Goal: Task Accomplishment & Management: Manage account settings

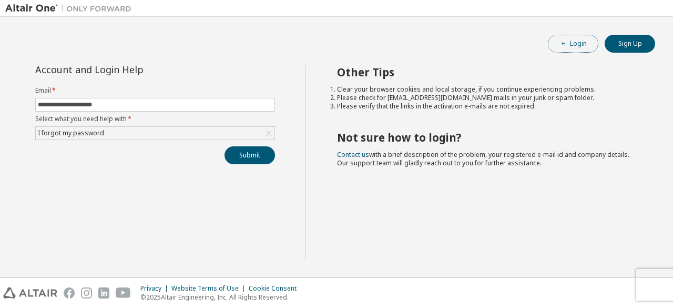
click at [585, 41] on button "Login" at bounding box center [573, 44] width 51 height 18
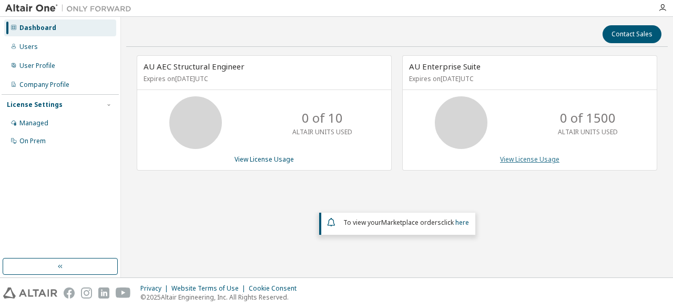
click at [537, 160] on link "View License Usage" at bounding box center [529, 159] width 59 height 9
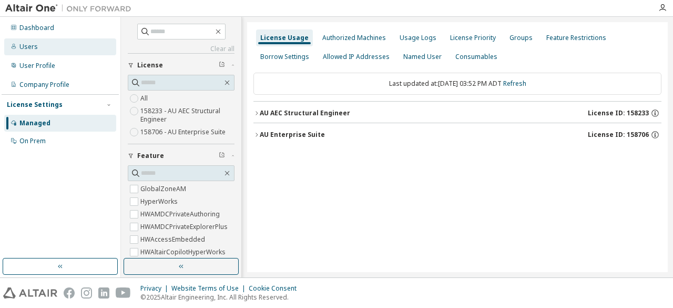
click at [36, 48] on div "Users" at bounding box center [28, 47] width 18 height 8
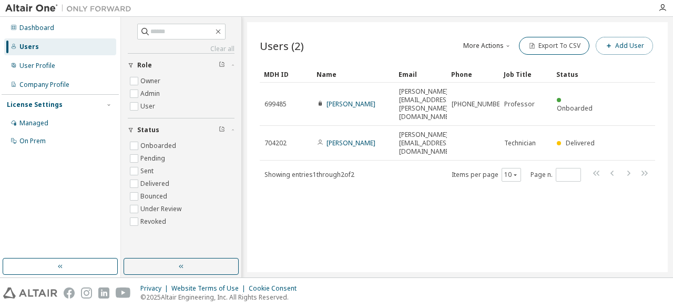
click at [613, 49] on span "button" at bounding box center [609, 46] width 8 height 8
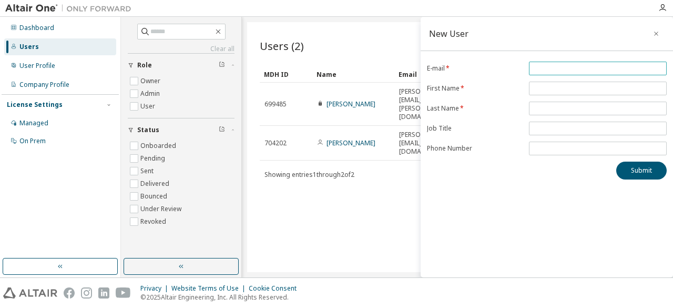
click at [584, 70] on input "email" at bounding box center [598, 68] width 133 height 8
click at [559, 68] on input "****" at bounding box center [598, 68] width 133 height 8
drag, startPoint x: 559, startPoint y: 68, endPoint x: 492, endPoint y: 74, distance: 67.0
click at [492, 74] on form "E-mail * **** First Name * Last Name * Job Title Phone Number" at bounding box center [547, 109] width 240 height 94
paste input "**********"
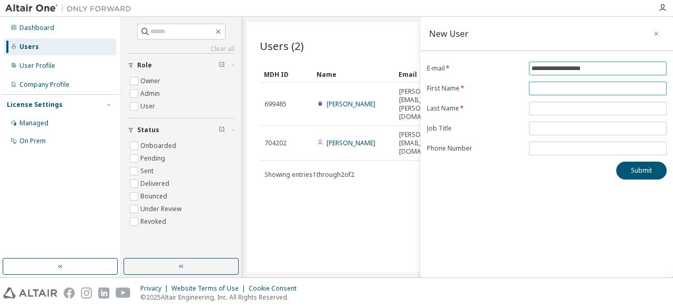
type input "**********"
click at [560, 84] on input "text" at bounding box center [598, 88] width 133 height 8
click at [557, 91] on input "text" at bounding box center [598, 88] width 133 height 8
type input "****"
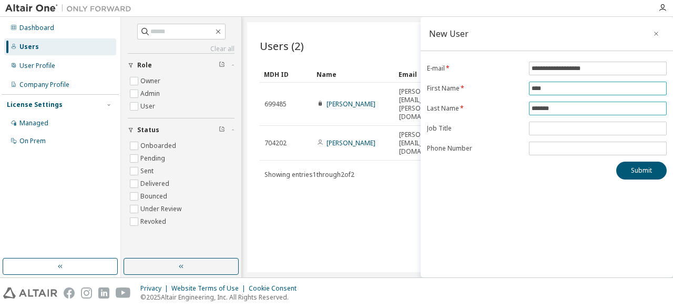
type input "*******"
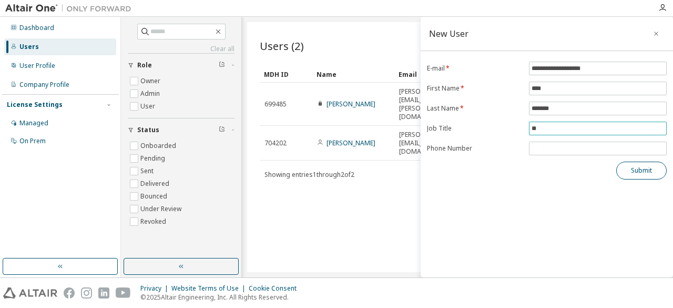
type input "**"
click at [631, 169] on button "Submit" at bounding box center [642, 170] width 51 height 18
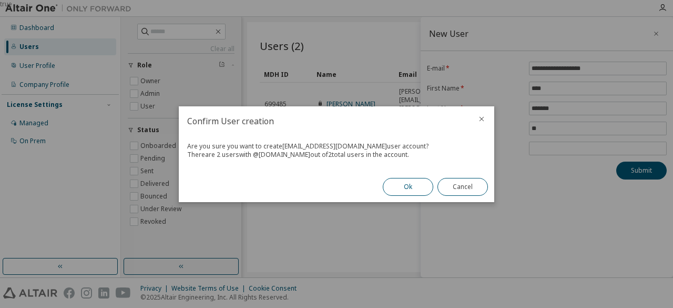
click at [406, 185] on button "Ok" at bounding box center [408, 187] width 51 height 18
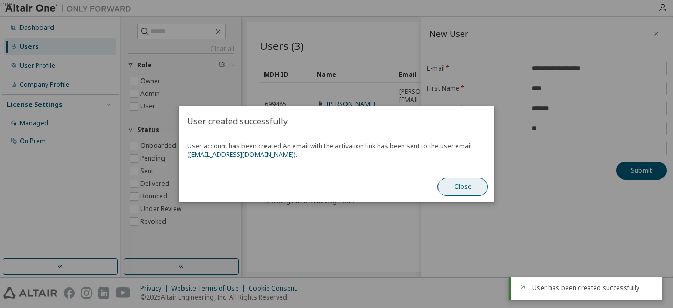
click at [459, 185] on button "Close" at bounding box center [463, 187] width 51 height 18
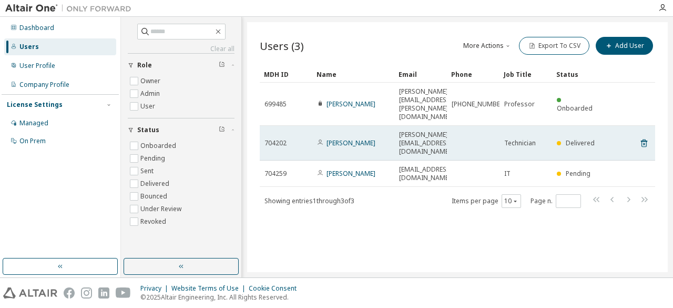
click at [295, 139] on div "704202" at bounding box center [286, 143] width 43 height 8
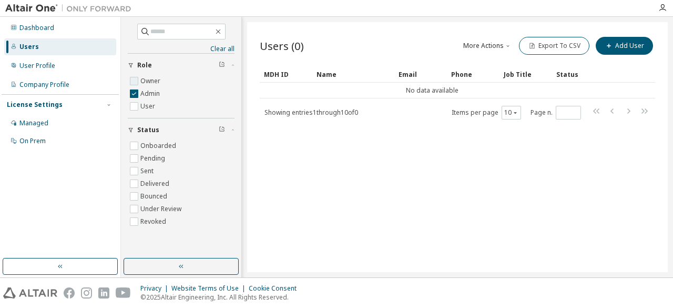
click at [140, 82] on label "Owner" at bounding box center [151, 81] width 22 height 13
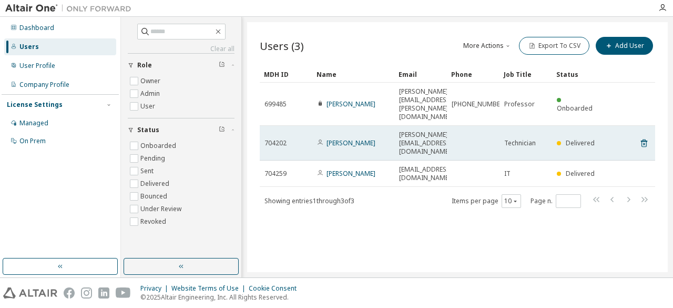
drag, startPoint x: 614, startPoint y: 114, endPoint x: 280, endPoint y: 108, distance: 334.1
click at [280, 126] on td "704202" at bounding box center [286, 143] width 53 height 35
click at [357, 138] on link "[PERSON_NAME]" at bounding box center [351, 142] width 49 height 9
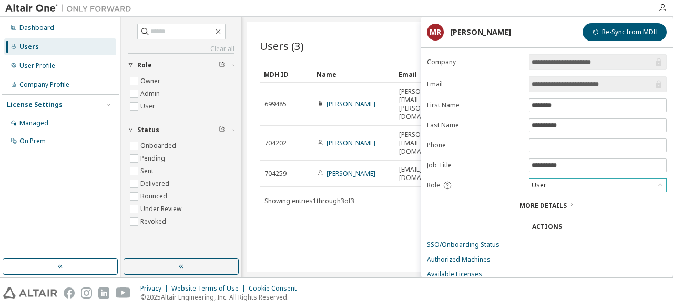
click at [556, 184] on div "User" at bounding box center [598, 185] width 137 height 13
click at [554, 193] on li "Admin" at bounding box center [597, 197] width 135 height 14
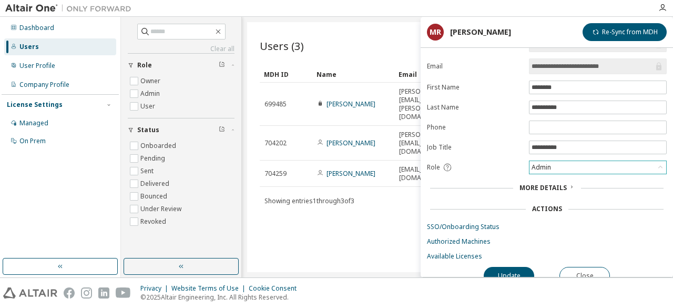
scroll to position [27, 0]
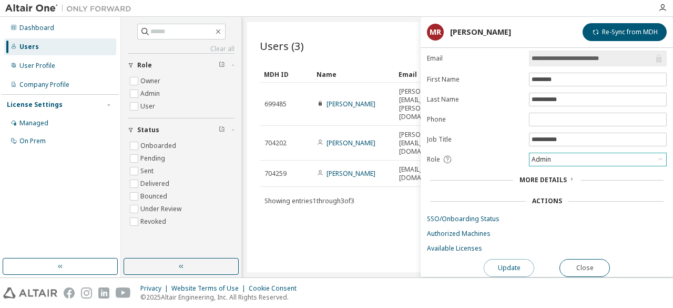
click at [505, 261] on button "Update" at bounding box center [509, 268] width 51 height 18
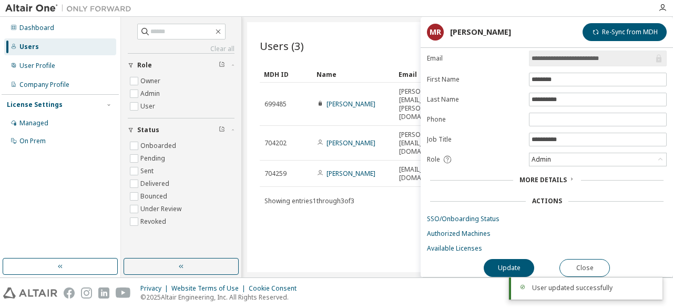
click at [366, 220] on div "Users (3) More Actions Import From CSV Export To CSV Add User Clear Load Save S…" at bounding box center [457, 147] width 421 height 250
click at [585, 259] on button "Close" at bounding box center [585, 268] width 51 height 18
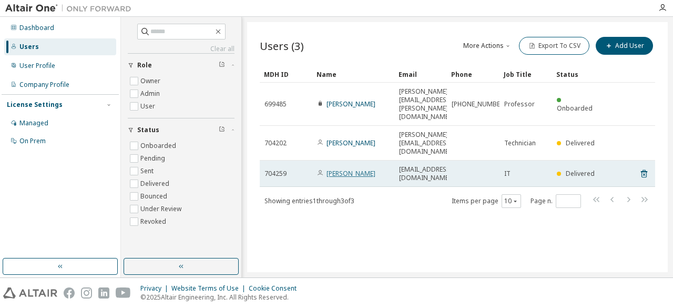
click at [348, 169] on link "[PERSON_NAME]" at bounding box center [351, 173] width 49 height 9
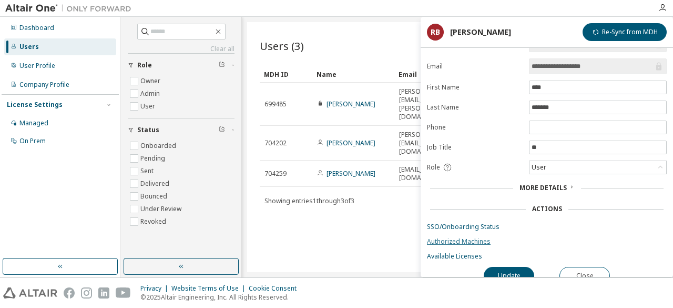
scroll to position [27, 0]
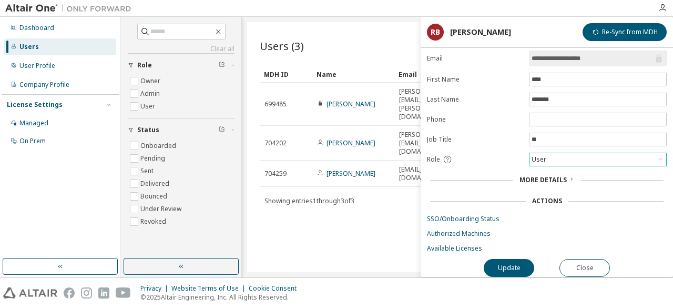
click at [566, 156] on div "User" at bounding box center [598, 159] width 137 height 13
click at [559, 168] on li "Admin" at bounding box center [597, 171] width 135 height 14
click at [504, 259] on button "Update" at bounding box center [509, 268] width 51 height 18
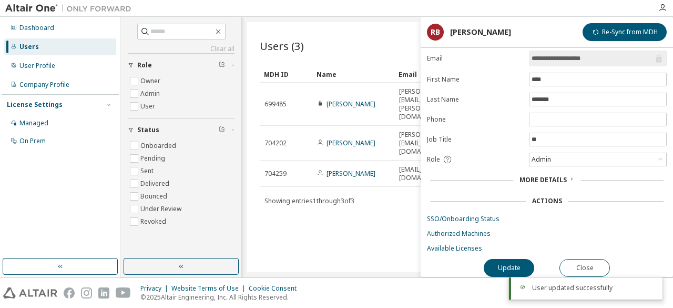
click at [356, 210] on div "Users (3) More Actions Import From CSV Export To CSV Add User Clear Load Save S…" at bounding box center [457, 147] width 421 height 250
click at [587, 260] on button "Close" at bounding box center [585, 268] width 51 height 18
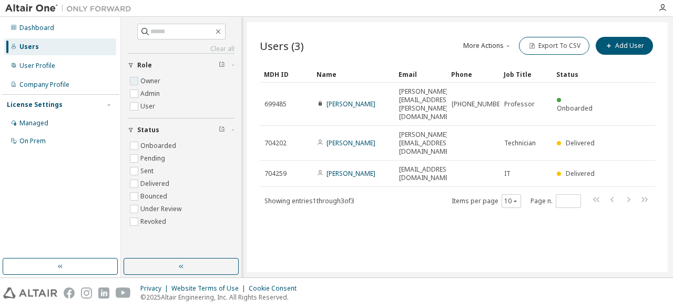
click at [148, 86] on label "Owner" at bounding box center [151, 81] width 22 height 13
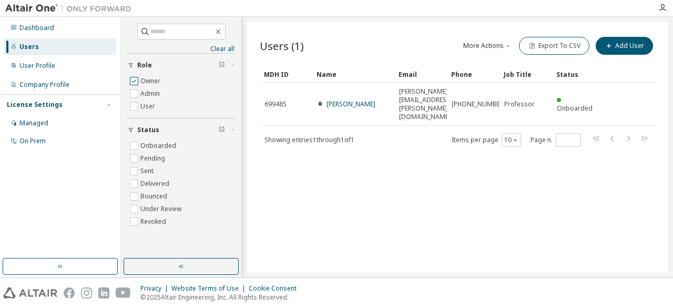
click at [153, 75] on label "Owner" at bounding box center [151, 81] width 22 height 13
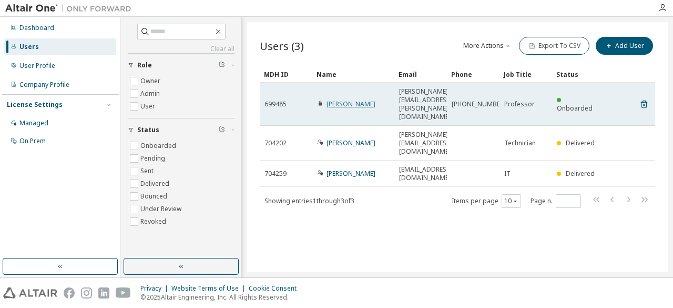
click at [349, 99] on link "[PERSON_NAME]" at bounding box center [351, 103] width 49 height 9
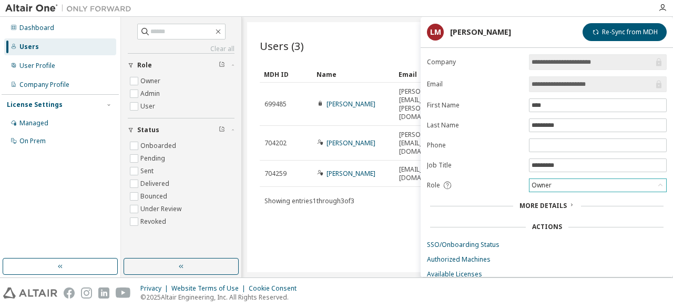
click at [579, 186] on div "Owner" at bounding box center [598, 185] width 137 height 13
click at [580, 180] on div "Owner" at bounding box center [598, 185] width 137 height 13
click at [320, 200] on div "Users (3) More Actions Import From CSV Export To CSV Add User Clear Load Save S…" at bounding box center [457, 147] width 421 height 250
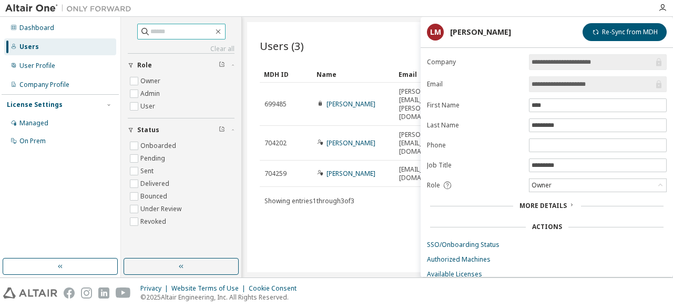
click at [214, 34] on input "text" at bounding box center [181, 31] width 63 height 11
click at [223, 29] on icon "button" at bounding box center [218, 31] width 8 height 8
